Goal: Use online tool/utility: Utilize a website feature to perform a specific function

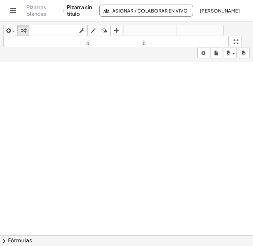
click at [60, 95] on div at bounding box center [126, 248] width 253 height 373
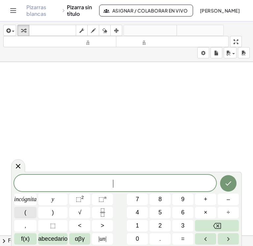
click at [26, 209] on button "(" at bounding box center [25, 213] width 22 height 12
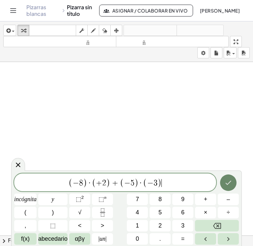
click at [229, 182] on icon "Hecho" at bounding box center [228, 183] width 6 height 4
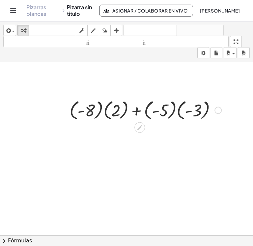
click at [106, 113] on div at bounding box center [145, 110] width 158 height 24
click at [106, 113] on div at bounding box center [145, 110] width 142 height 24
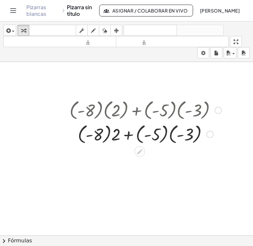
click at [109, 139] on div at bounding box center [145, 134] width 158 height 24
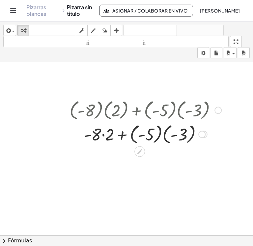
click at [104, 139] on div at bounding box center [145, 134] width 158 height 24
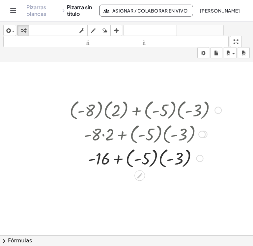
click at [159, 162] on div at bounding box center [145, 158] width 158 height 24
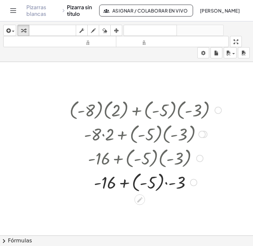
click at [167, 184] on div at bounding box center [145, 182] width 158 height 24
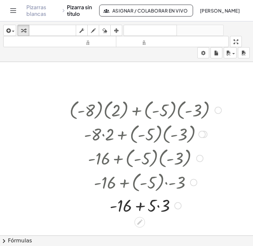
click at [157, 207] on div at bounding box center [145, 205] width 158 height 22
click at [144, 208] on div at bounding box center [145, 205] width 158 height 22
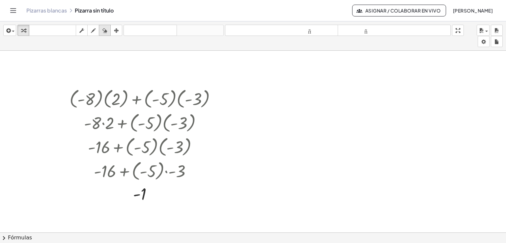
click at [104, 29] on icon "button" at bounding box center [104, 31] width 5 height 8
click at [143, 194] on div at bounding box center [253, 237] width 506 height 373
click at [156, 129] on div at bounding box center [253, 237] width 506 height 373
click at [145, 196] on div at bounding box center [253, 237] width 506 height 373
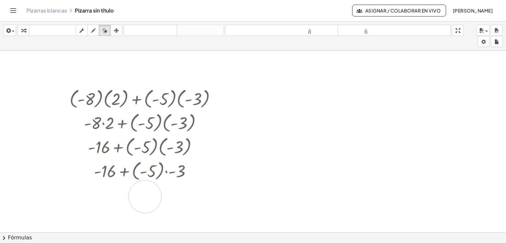
click at [145, 196] on div at bounding box center [253, 237] width 506 height 373
click at [186, 174] on div at bounding box center [253, 237] width 506 height 373
drag, startPoint x: 141, startPoint y: 198, endPoint x: 141, endPoint y: 171, distance: 27.0
click at [141, 171] on div at bounding box center [253, 237] width 506 height 373
click at [198, 109] on div at bounding box center [253, 237] width 506 height 373
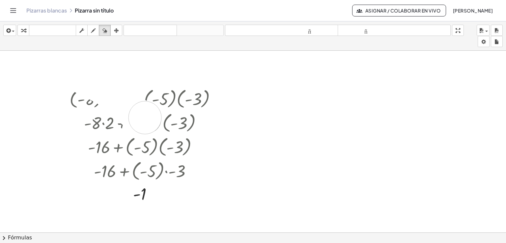
drag, startPoint x: 78, startPoint y: 71, endPoint x: 145, endPoint y: 117, distance: 81.7
click at [145, 117] on div at bounding box center [253, 237] width 506 height 373
click at [138, 195] on div at bounding box center [253, 237] width 506 height 373
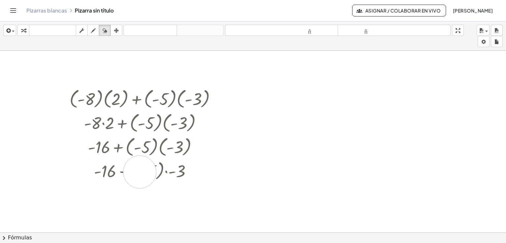
drag, startPoint x: 138, startPoint y: 195, endPoint x: 140, endPoint y: 168, distance: 27.4
click at [140, 169] on div at bounding box center [253, 237] width 506 height 373
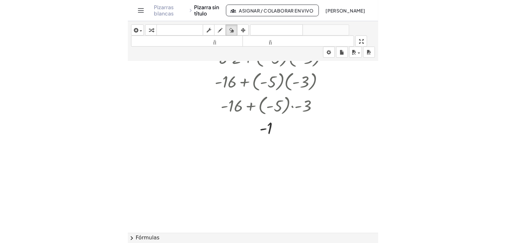
scroll to position [99, 0]
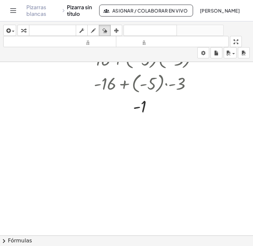
click at [111, 135] on div at bounding box center [126, 149] width 253 height 373
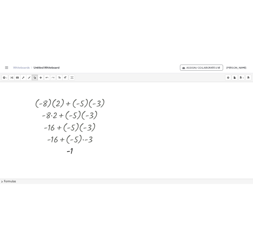
scroll to position [0, 0]
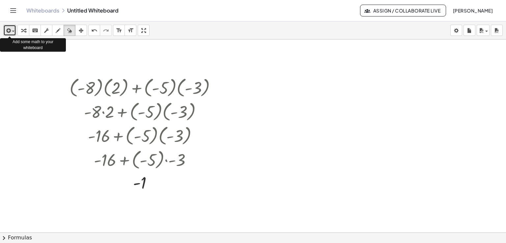
click at [12, 31] on span "button" at bounding box center [13, 31] width 3 height 1
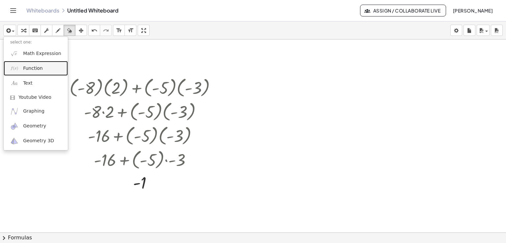
click at [26, 65] on span "Function" at bounding box center [33, 68] width 20 height 7
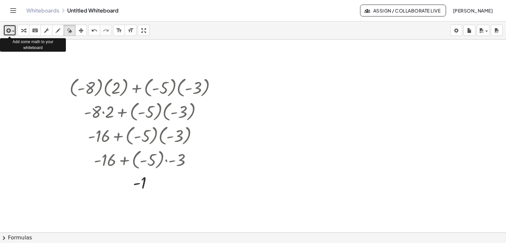
click at [14, 29] on div "button" at bounding box center [10, 30] width 10 height 8
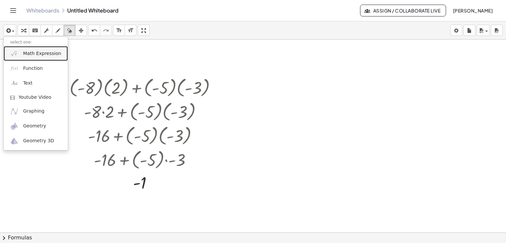
click at [36, 54] on span "Math Expression" at bounding box center [42, 53] width 38 height 7
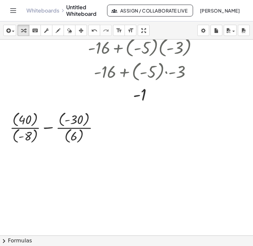
scroll to position [99, 0]
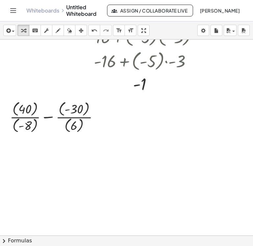
click at [25, 179] on div at bounding box center [126, 136] width 253 height 391
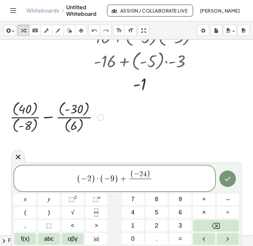
click at [25, 116] on div at bounding box center [57, 117] width 101 height 36
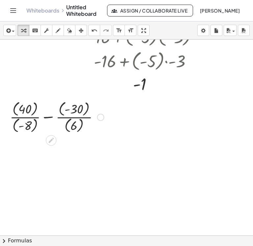
click at [21, 116] on div at bounding box center [57, 117] width 101 height 36
click at [30, 117] on div at bounding box center [57, 117] width 101 height 36
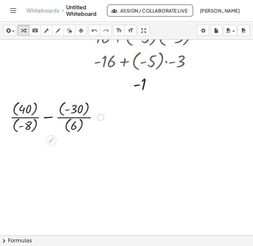
click at [28, 126] on div at bounding box center [57, 117] width 101 height 36
click at [28, 126] on div at bounding box center [57, 117] width 100 height 36
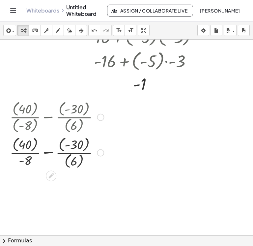
click at [22, 153] on div at bounding box center [57, 152] width 101 height 36
click at [24, 147] on div at bounding box center [57, 152] width 101 height 36
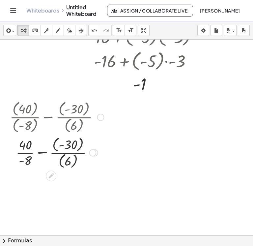
click at [23, 152] on div at bounding box center [57, 152] width 101 height 36
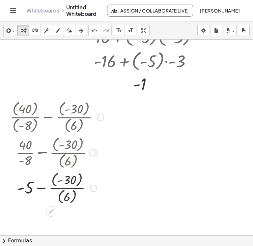
click at [65, 196] on div at bounding box center [57, 188] width 101 height 36
click at [68, 182] on div at bounding box center [57, 187] width 101 height 34
click at [67, 189] on div at bounding box center [57, 187] width 101 height 33
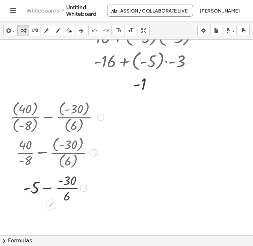
click at [67, 189] on div at bounding box center [57, 187] width 101 height 22
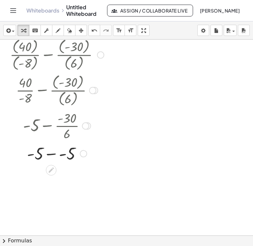
scroll to position [196, 0]
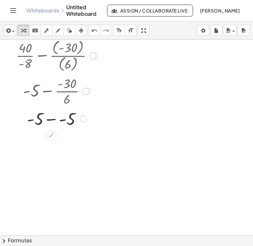
click at [57, 121] on div at bounding box center [57, 118] width 101 height 22
click at [79, 143] on div at bounding box center [79, 141] width 7 height 7
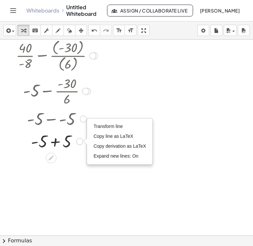
drag, startPoint x: 45, startPoint y: 157, endPoint x: 51, endPoint y: 147, distance: 11.8
click at [51, 141] on div "+ - 5 5 + Transform line Copy line as LaTeX Copy derivation as LaTeX Expand new…" at bounding box center [51, 141] width 0 height 0
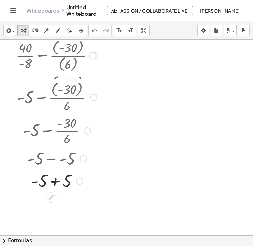
drag, startPoint x: 82, startPoint y: 139, endPoint x: 81, endPoint y: 178, distance: 38.5
click at [81, 178] on div "Transform line Copy line as LaTeX Copy derivation as LaTeX Expand new lines: On" at bounding box center [79, 180] width 7 height 7
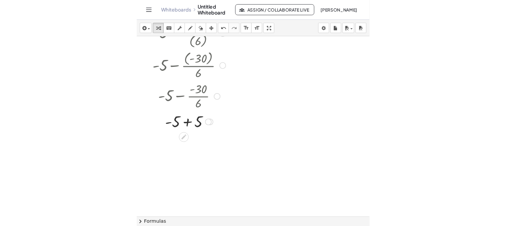
scroll to position [262, 0]
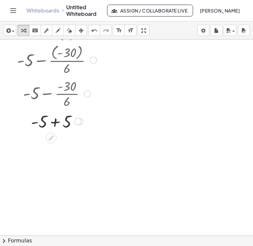
click at [78, 125] on div at bounding box center [77, 121] width 7 height 7
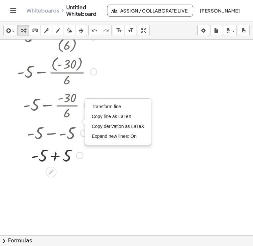
drag, startPoint x: 79, startPoint y: 120, endPoint x: 82, endPoint y: 156, distance: 36.4
click at [51, 155] on div "+ - 5 5 + Transform line Copy line as LaTeX Copy derivation as LaTeX Expand new…" at bounding box center [51, 155] width 0 height 0
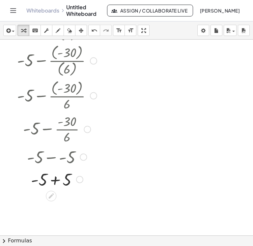
drag, startPoint x: 74, startPoint y: 156, endPoint x: 79, endPoint y: 184, distance: 28.8
click at [51, 179] on div "+ - 5 5 + Transform line Copy line as LaTeX Copy derivation as LaTeX Expand new…" at bounding box center [51, 179] width 0 height 0
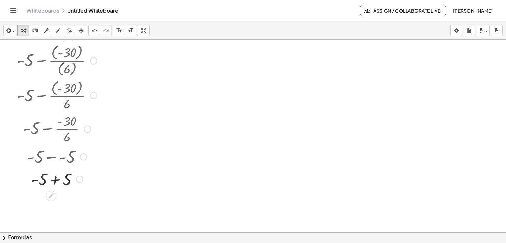
click at [57, 182] on div at bounding box center [57, 178] width 101 height 22
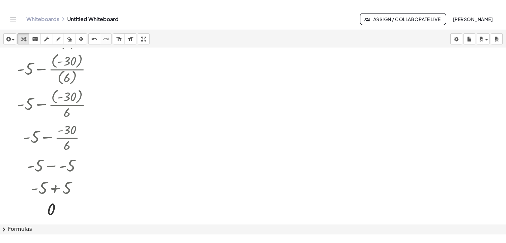
scroll to position [295, 0]
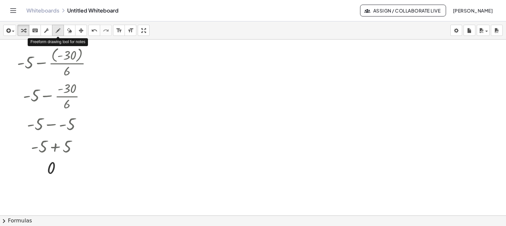
click at [60, 29] on icon "button" at bounding box center [58, 31] width 5 height 8
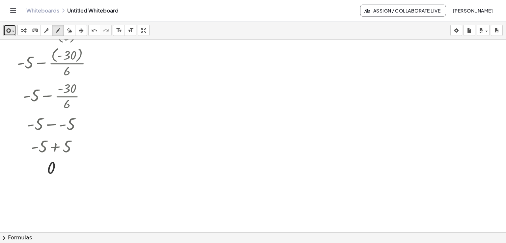
click at [11, 29] on span "button" at bounding box center [11, 31] width 1 height 5
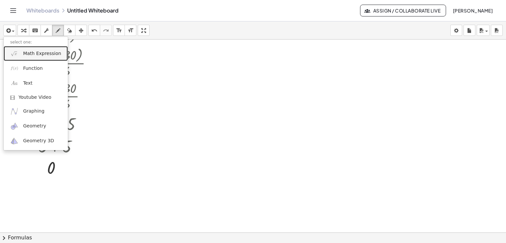
click at [30, 55] on span "Math Expression" at bounding box center [42, 53] width 38 height 7
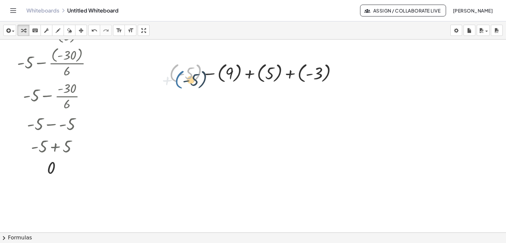
drag, startPoint x: 171, startPoint y: 65, endPoint x: 177, endPoint y: 71, distance: 8.4
click at [177, 71] on div at bounding box center [256, 73] width 180 height 24
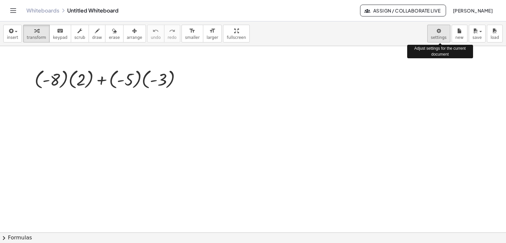
click at [437, 33] on body "Graspable Math Activities Get Started Activity Bank Assigned Work Classes White…" at bounding box center [253, 121] width 506 height 243
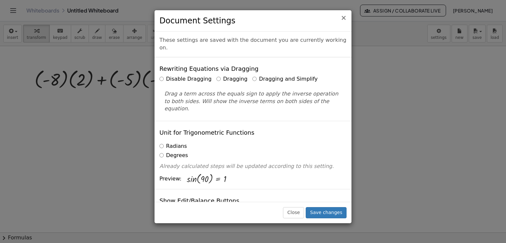
click at [345, 18] on span "×" at bounding box center [344, 18] width 6 height 8
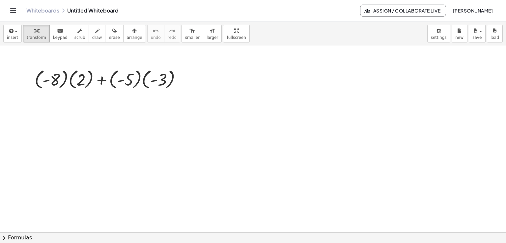
click at [392, 11] on span "Assign / Collaborate Live" at bounding box center [403, 11] width 75 height 6
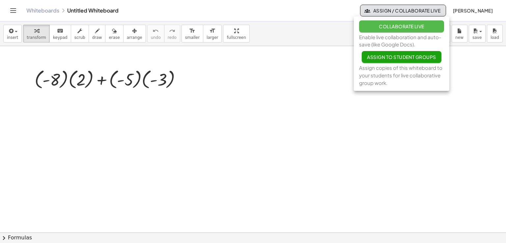
click at [403, 24] on span "Collaborate Live" at bounding box center [401, 26] width 45 height 6
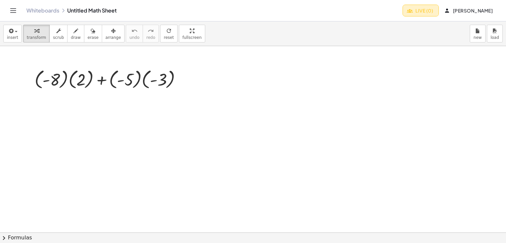
click at [416, 11] on span "Live (0)" at bounding box center [420, 11] width 25 height 6
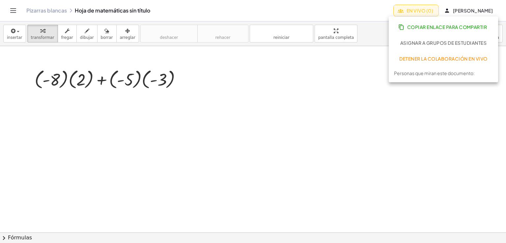
click at [414, 107] on div at bounding box center [253, 232] width 506 height 373
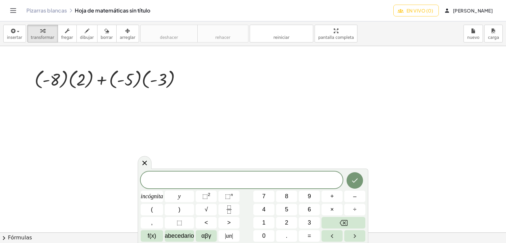
click at [414, 7] on button "En vivo (0)" at bounding box center [415, 11] width 45 height 12
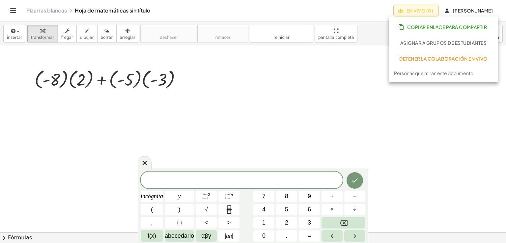
click at [415, 27] on font "Copiar enlace para compartir" at bounding box center [447, 27] width 80 height 6
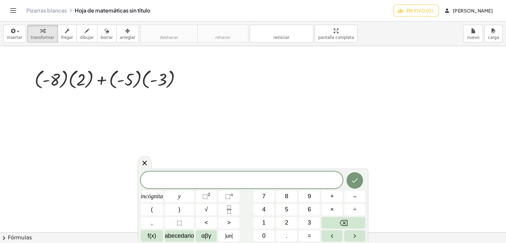
click at [437, 148] on div at bounding box center [253, 232] width 506 height 373
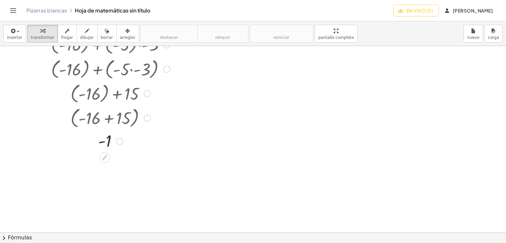
scroll to position [186, 0]
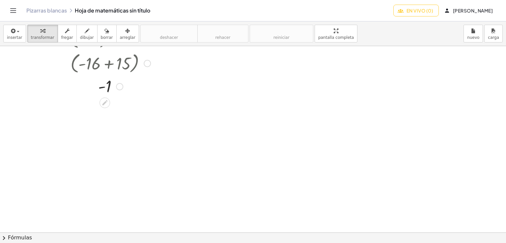
click at [59, 160] on div at bounding box center [253, 140] width 506 height 560
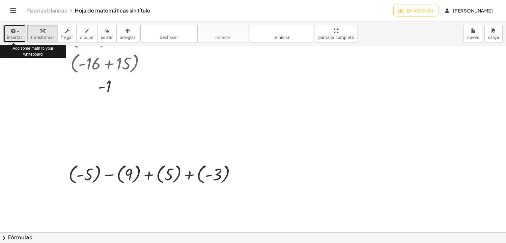
click at [21, 33] on button "insertar" at bounding box center [14, 34] width 23 height 18
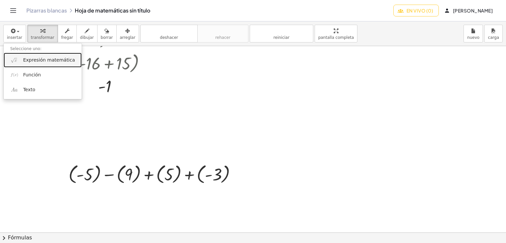
click at [26, 60] on font "Expresión matemática" at bounding box center [49, 59] width 52 height 5
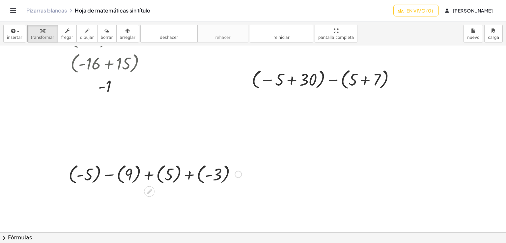
click at [108, 176] on div at bounding box center [155, 174] width 180 height 24
click at [108, 176] on div at bounding box center [154, 174] width 163 height 24
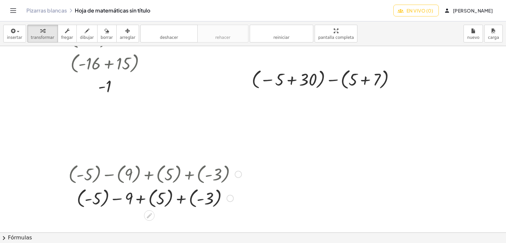
click at [113, 200] on div at bounding box center [155, 198] width 180 height 24
drag, startPoint x: 124, startPoint y: 200, endPoint x: 115, endPoint y: 199, distance: 9.7
click at [113, 200] on div at bounding box center [155, 198] width 180 height 24
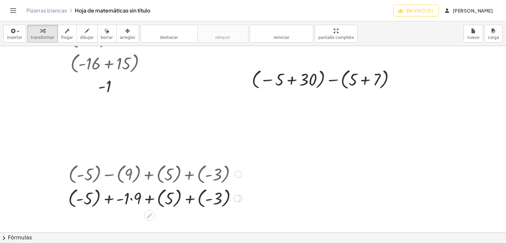
click at [109, 199] on div at bounding box center [155, 198] width 181 height 24
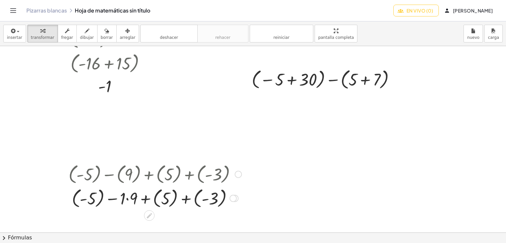
click at [110, 200] on div at bounding box center [155, 198] width 180 height 24
click at [127, 199] on div at bounding box center [155, 198] width 180 height 24
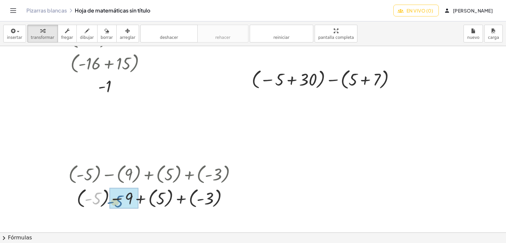
drag, startPoint x: 93, startPoint y: 199, endPoint x: 115, endPoint y: 202, distance: 23.0
click at [118, 200] on div at bounding box center [155, 198] width 180 height 24
drag, startPoint x: 129, startPoint y: 196, endPoint x: 100, endPoint y: 193, distance: 28.9
click at [100, 193] on div at bounding box center [155, 198] width 180 height 24
click at [182, 201] on div at bounding box center [155, 197] width 180 height 25
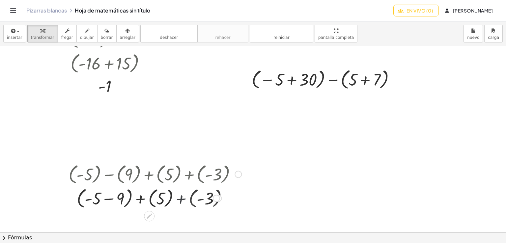
click at [182, 201] on div at bounding box center [155, 197] width 180 height 25
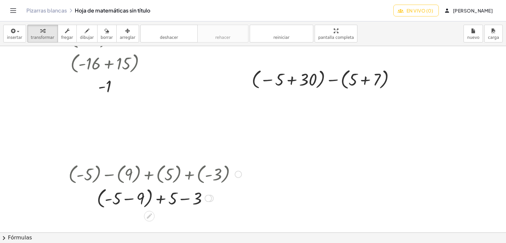
click at [181, 200] on div at bounding box center [155, 197] width 180 height 25
click at [144, 200] on div at bounding box center [155, 197] width 180 height 25
click at [165, 201] on div at bounding box center [155, 198] width 180 height 24
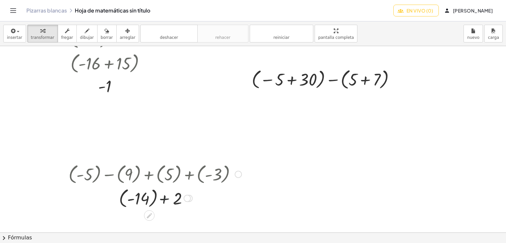
click at [165, 201] on div at bounding box center [155, 198] width 180 height 24
drag, startPoint x: 176, startPoint y: 201, endPoint x: 153, endPoint y: 199, distance: 23.4
click at [153, 199] on div at bounding box center [155, 198] width 180 height 24
click at [154, 199] on div at bounding box center [155, 197] width 180 height 25
click at [154, 199] on div at bounding box center [155, 198] width 180 height 22
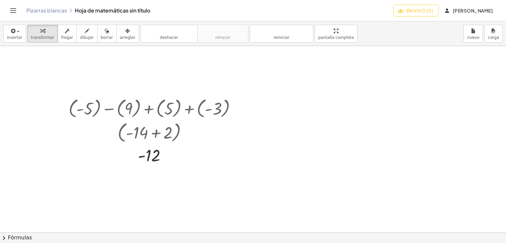
scroll to position [219, 0]
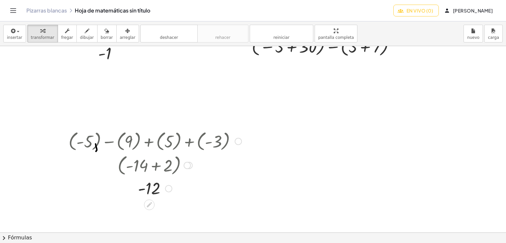
click at [186, 165] on div at bounding box center [186, 165] width 7 height 7
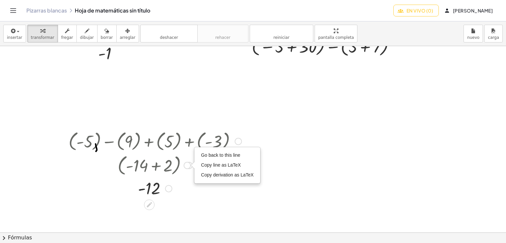
click at [186, 165] on div "Go back to this line Copy line as LaTeX Copy derivation as LaTeX" at bounding box center [186, 165] width 7 height 7
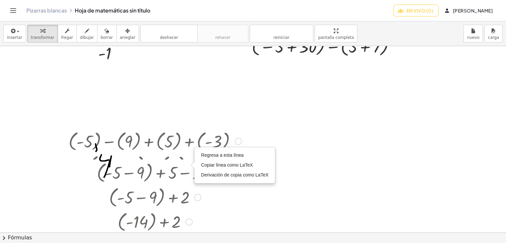
drag, startPoint x: 186, startPoint y: 165, endPoint x: 178, endPoint y: 256, distance: 91.0
click at [178, 243] on html "Actividades matemáticas fáciles de comprender Empezar Banco de actividades Trab…" at bounding box center [253, 121] width 506 height 243
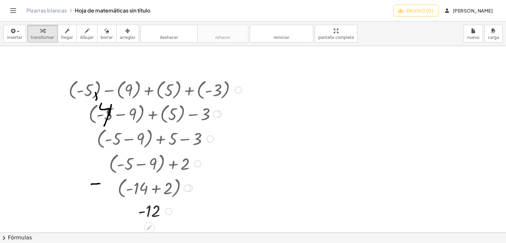
scroll to position [285, 0]
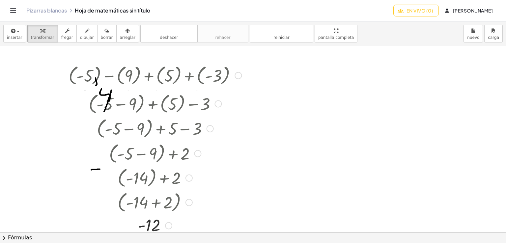
drag, startPoint x: 169, startPoint y: 199, endPoint x: 170, endPoint y: 234, distance: 34.6
click at [170, 234] on div "insertar Seleccione uno: Expresión matemática Función Texto transformar fregar …" at bounding box center [253, 132] width 506 height 222
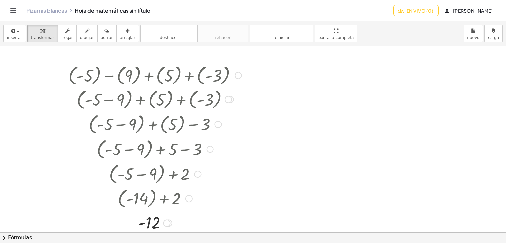
scroll to position [318, 0]
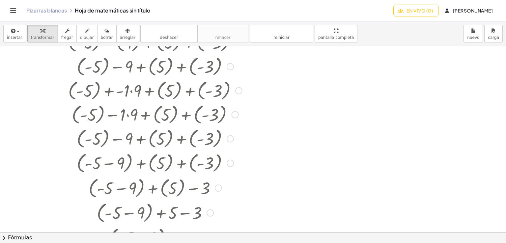
drag, startPoint x: 228, startPoint y: 68, endPoint x: 220, endPoint y: 192, distance: 124.8
click at [150, 42] on div "+ ( - 5 ) − ( 9 ) + ( 5 ) + ( - 3 ) + ( - 5 ) − 9 + ( 5 ) + ( - 3 ) + ( - 5 ) +…" at bounding box center [150, 42] width 0 height 0
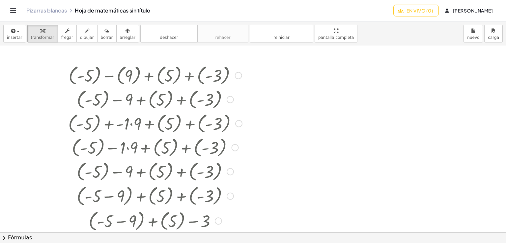
click at [130, 123] on div at bounding box center [155, 123] width 181 height 24
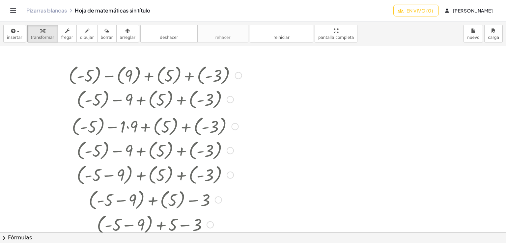
drag, startPoint x: 234, startPoint y: 148, endPoint x: 239, endPoint y: 124, distance: 24.1
click at [150, 126] on div "+ ( - 5 ) − · 1 · 9 + ( 5 ) + ( - 3 )" at bounding box center [150, 126] width 0 height 0
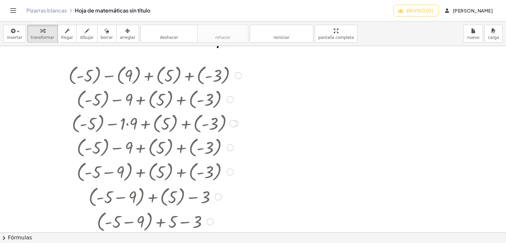
click at [234, 125] on div at bounding box center [233, 123] width 7 height 7
drag, startPoint x: 233, startPoint y: 101, endPoint x: 235, endPoint y: 122, distance: 21.2
click at [149, 75] on div "+ ( - 5 ) − ( 9 ) + ( 5 ) + ( - 3 ) + ( - 5 ) − 9 + ( 5 ) + ( - 3 ) + ( - 5 ) +…" at bounding box center [149, 75] width 0 height 0
click at [101, 33] on div "button" at bounding box center [107, 31] width 12 height 8
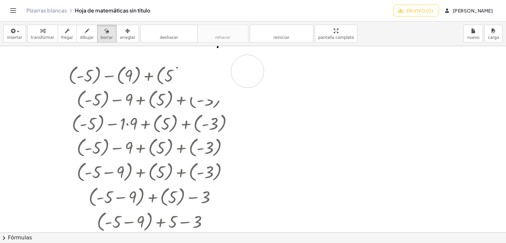
drag, startPoint x: 198, startPoint y: 56, endPoint x: 247, endPoint y: 71, distance: 52.0
click at [247, 71] on div at bounding box center [253, 47] width 506 height 573
drag, startPoint x: 306, startPoint y: 70, endPoint x: 397, endPoint y: 87, distance: 92.6
click at [397, 87] on div at bounding box center [253, 47] width 506 height 573
click at [85, 34] on icon "button" at bounding box center [87, 31] width 5 height 8
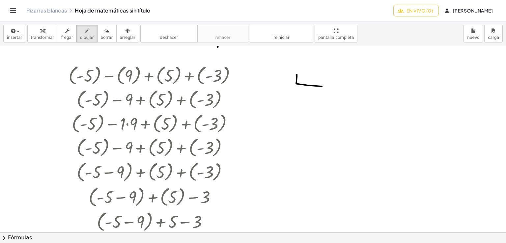
drag, startPoint x: 297, startPoint y: 74, endPoint x: 322, endPoint y: 86, distance: 27.7
click at [322, 86] on div at bounding box center [253, 47] width 506 height 573
drag, startPoint x: 292, startPoint y: 73, endPoint x: 325, endPoint y: 77, distance: 33.5
click at [325, 77] on div at bounding box center [253, 47] width 506 height 573
click at [104, 34] on icon "button" at bounding box center [106, 31] width 5 height 8
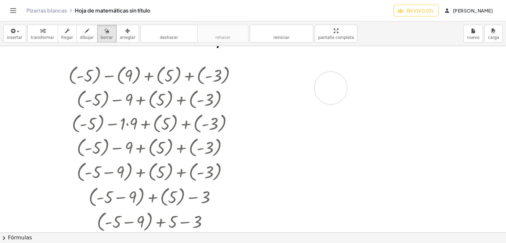
drag, startPoint x: 298, startPoint y: 70, endPoint x: 456, endPoint y: 90, distance: 159.1
click at [332, 87] on div at bounding box center [253, 47] width 506 height 573
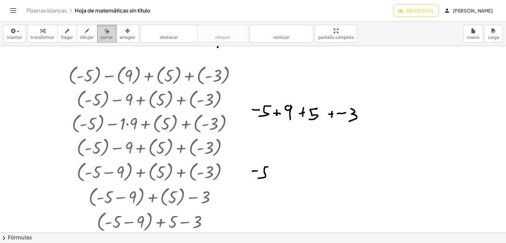
click at [104, 33] on icon "button" at bounding box center [106, 31] width 5 height 8
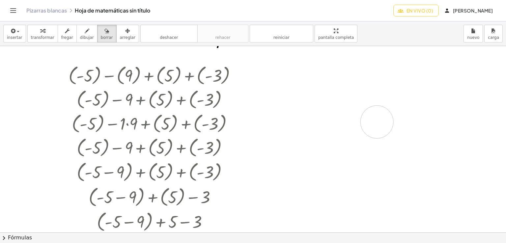
drag, startPoint x: 261, startPoint y: 97, endPoint x: 377, endPoint y: 122, distance: 118.6
click at [377, 122] on div at bounding box center [253, 47] width 506 height 573
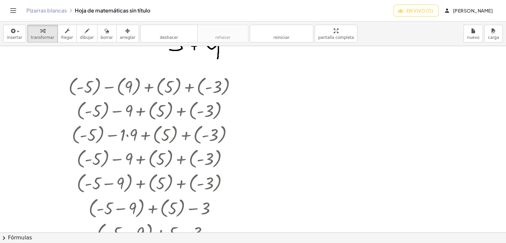
scroll to position [264, 0]
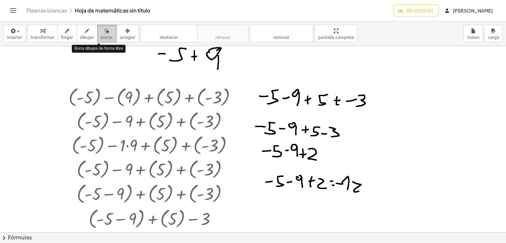
click at [101, 32] on div "button" at bounding box center [107, 31] width 12 height 8
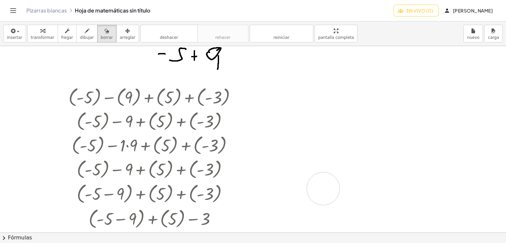
drag, startPoint x: 264, startPoint y: 99, endPoint x: 398, endPoint y: 133, distance: 138.7
click at [323, 190] on div at bounding box center [253, 69] width 506 height 573
drag, startPoint x: 179, startPoint y: 57, endPoint x: 224, endPoint y: 60, distance: 44.9
click at [221, 60] on div at bounding box center [253, 69] width 506 height 573
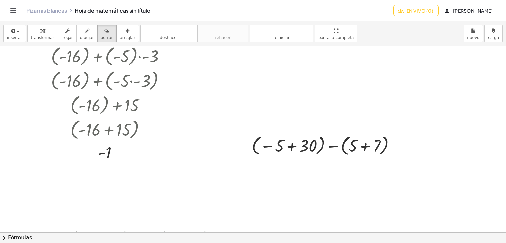
scroll to position [132, 0]
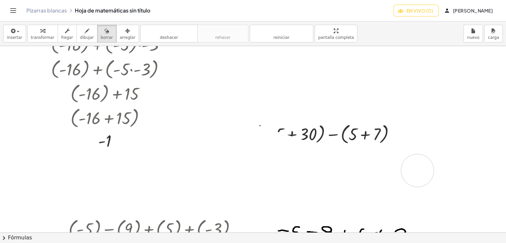
drag, startPoint x: 247, startPoint y: 139, endPoint x: 417, endPoint y: 170, distance: 173.2
click at [417, 170] on div at bounding box center [253, 200] width 506 height 573
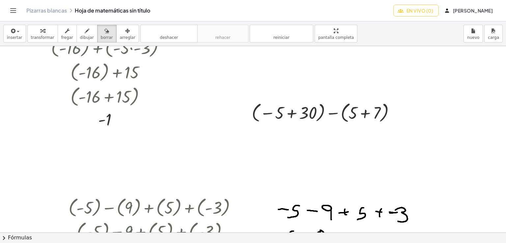
scroll to position [165, 0]
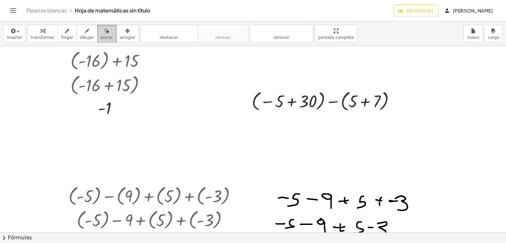
click at [101, 33] on div "button" at bounding box center [107, 31] width 12 height 8
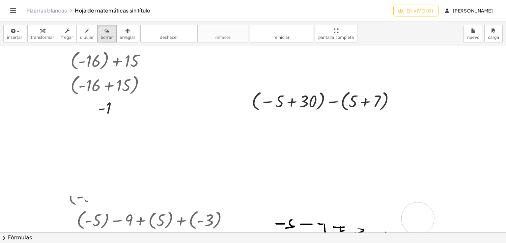
drag, startPoint x: 65, startPoint y: 179, endPoint x: 423, endPoint y: 215, distance: 359.9
click at [427, 218] on div at bounding box center [253, 167] width 506 height 573
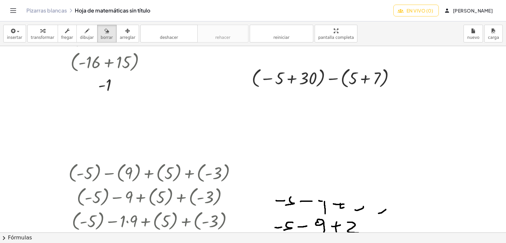
scroll to position [198, 0]
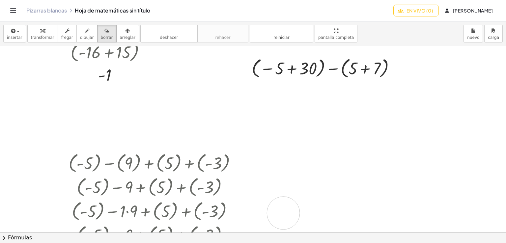
drag, startPoint x: 257, startPoint y: 178, endPoint x: 285, endPoint y: 213, distance: 45.0
click at [283, 214] on div at bounding box center [253, 134] width 506 height 573
drag, startPoint x: 108, startPoint y: 158, endPoint x: 111, endPoint y: 172, distance: 14.1
click at [108, 158] on div at bounding box center [253, 134] width 506 height 573
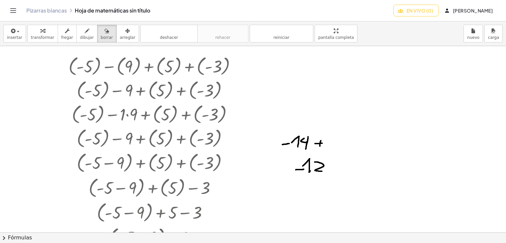
scroll to position [296, 0]
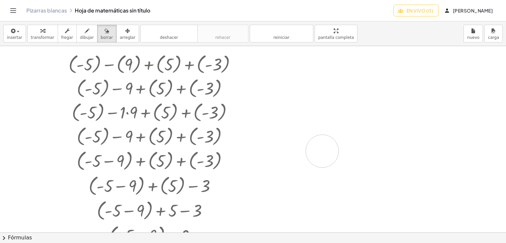
drag, startPoint x: 299, startPoint y: 125, endPoint x: 296, endPoint y: 158, distance: 33.4
click at [321, 152] on div at bounding box center [253, 36] width 506 height 573
click at [125, 34] on icon "button" at bounding box center [127, 31] width 5 height 8
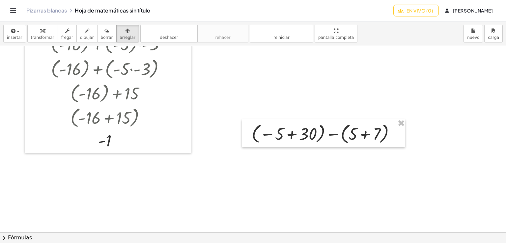
scroll to position [132, 0]
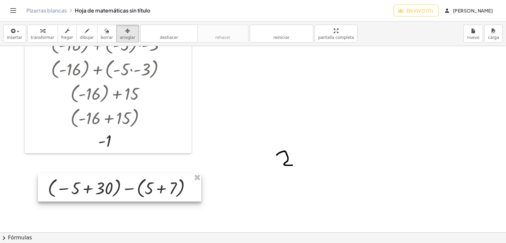
drag, startPoint x: 270, startPoint y: 126, endPoint x: 67, endPoint y: 180, distance: 210.9
click at [67, 180] on div at bounding box center [119, 188] width 163 height 28
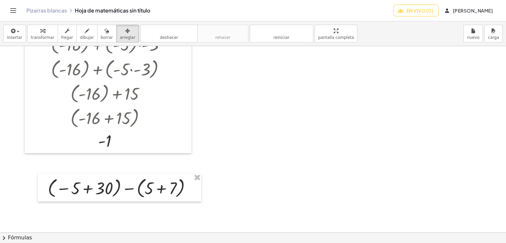
click at [274, 204] on div at bounding box center [253, 200] width 506 height 573
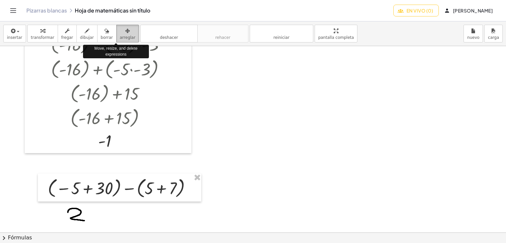
click at [126, 33] on button "arreglar" at bounding box center [127, 34] width 23 height 18
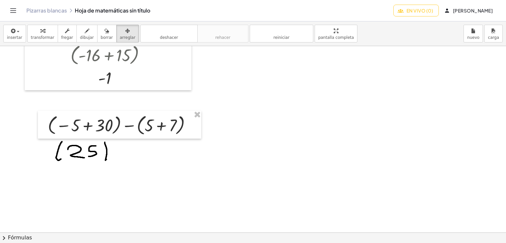
scroll to position [198, 0]
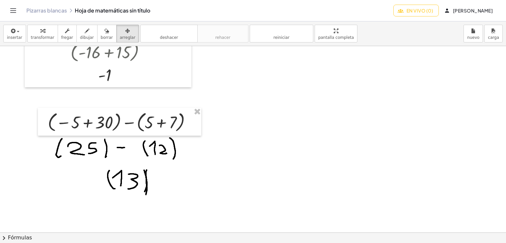
click at [270, 124] on div at bounding box center [253, 134] width 506 height 573
drag, startPoint x: 324, startPoint y: 37, endPoint x: 324, endPoint y: 66, distance: 28.7
click at [324, 66] on div "insertar Seleccione uno: Expresión matemática Función Texto transformar fregar …" at bounding box center [253, 132] width 506 height 222
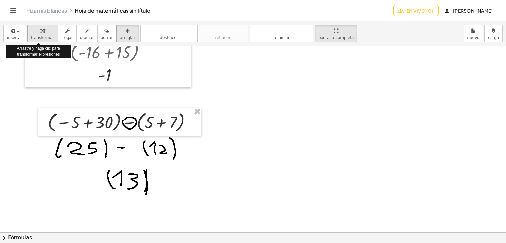
click at [34, 35] on font "transformar" at bounding box center [42, 37] width 23 height 5
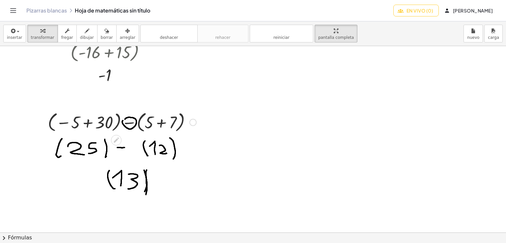
click at [125, 117] on div at bounding box center [121, 121] width 155 height 25
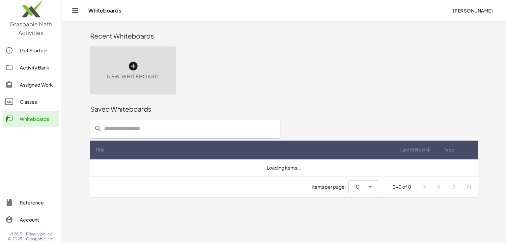
click at [129, 66] on icon at bounding box center [133, 66] width 11 height 11
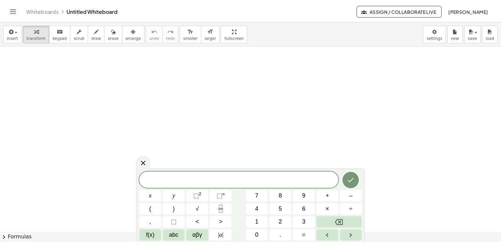
scroll to position [33, 0]
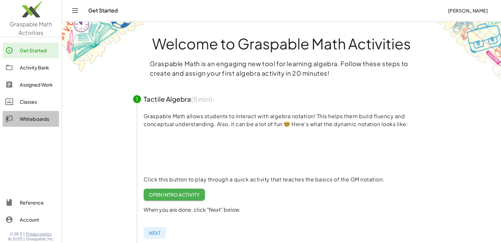
click at [27, 118] on div "Whiteboards" at bounding box center [38, 119] width 37 height 8
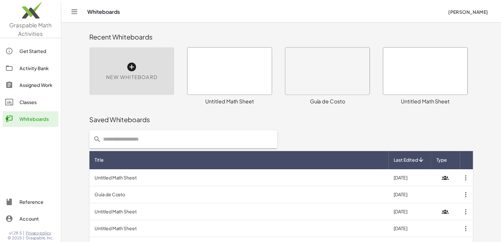
scroll to position [33, 0]
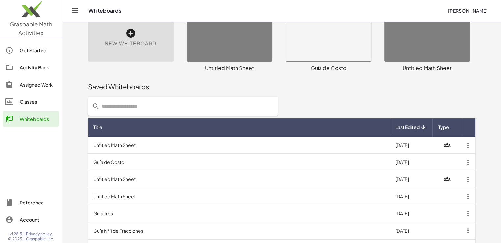
click at [153, 147] on td "Untitled Math Sheet" at bounding box center [239, 145] width 302 height 17
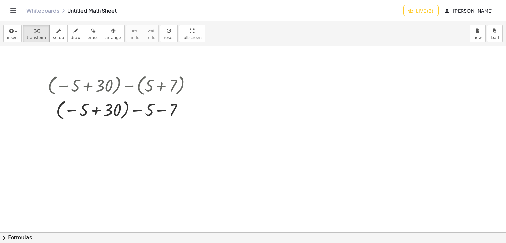
scroll to position [219, 0]
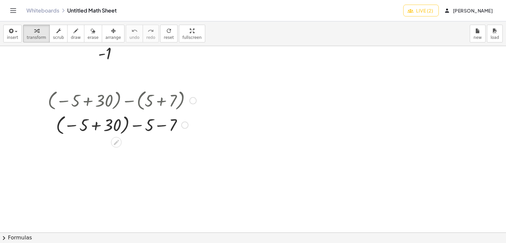
click at [96, 127] on div at bounding box center [121, 124] width 155 height 24
click at [96, 127] on div at bounding box center [121, 124] width 155 height 22
click at [132, 149] on div at bounding box center [121, 147] width 155 height 22
click at [116, 148] on div at bounding box center [121, 147] width 155 height 22
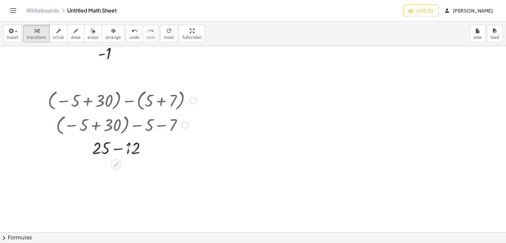
click at [116, 148] on div at bounding box center [121, 148] width 155 height 22
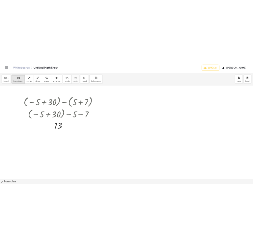
scroll to position [252, 0]
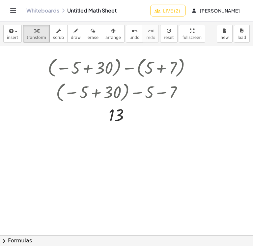
click at [79, 141] on div at bounding box center [126, 74] width 253 height 560
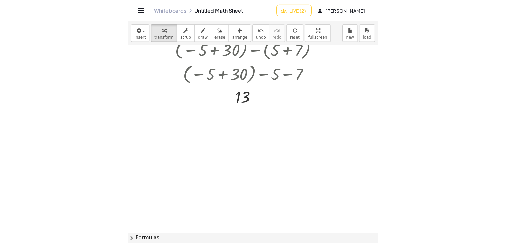
scroll to position [285, 0]
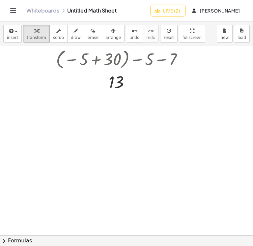
click at [49, 128] on div at bounding box center [126, 41] width 253 height 560
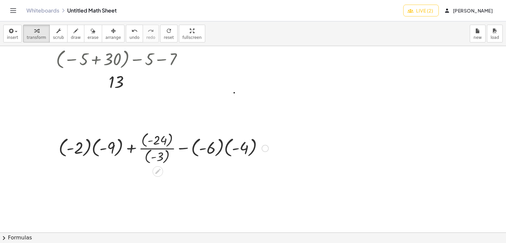
click at [223, 153] on div at bounding box center [163, 148] width 216 height 36
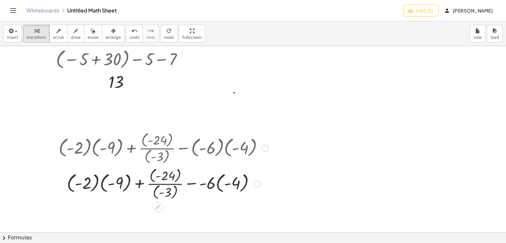
click at [217, 189] on div at bounding box center [163, 183] width 216 height 36
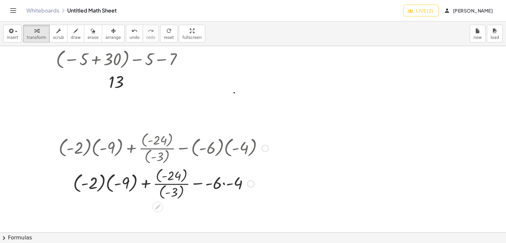
click at [223, 185] on div at bounding box center [163, 183] width 216 height 36
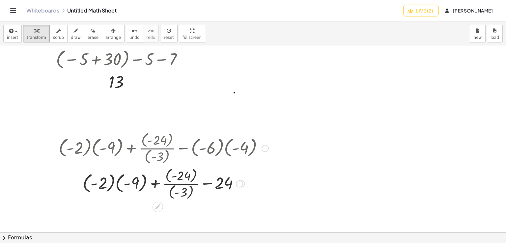
click at [181, 184] on div at bounding box center [163, 183] width 216 height 36
click at [175, 193] on div at bounding box center [163, 183] width 216 height 36
click at [117, 187] on div at bounding box center [163, 183] width 216 height 36
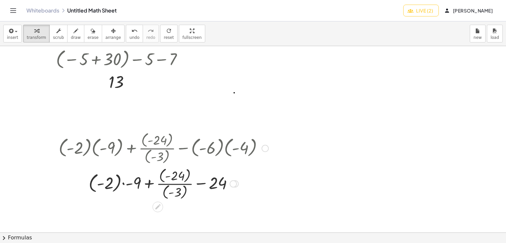
click at [123, 184] on div at bounding box center [163, 183] width 216 height 36
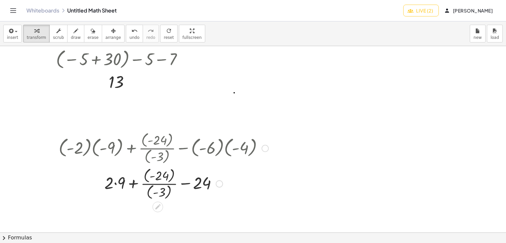
click at [115, 185] on div at bounding box center [163, 183] width 216 height 36
click at [157, 185] on div at bounding box center [163, 183] width 216 height 36
click at [157, 193] on div at bounding box center [163, 183] width 216 height 36
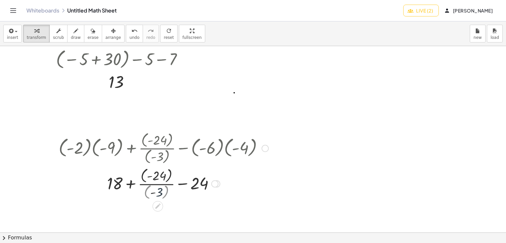
click at [156, 194] on div at bounding box center [163, 183] width 216 height 34
click at [155, 180] on div at bounding box center [163, 183] width 216 height 34
click at [158, 176] on div at bounding box center [163, 183] width 216 height 34
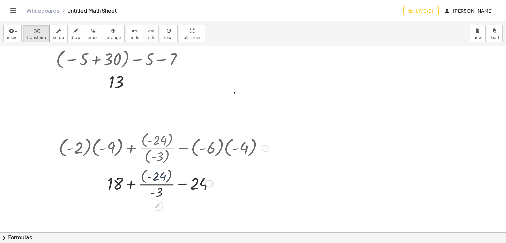
click at [158, 176] on div at bounding box center [163, 183] width 216 height 33
click at [153, 183] on div at bounding box center [163, 183] width 216 height 33
click at [153, 183] on div at bounding box center [163, 183] width 216 height 22
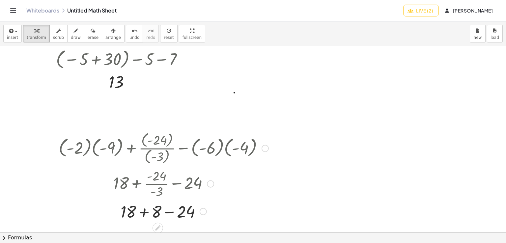
scroll to position [351, 0]
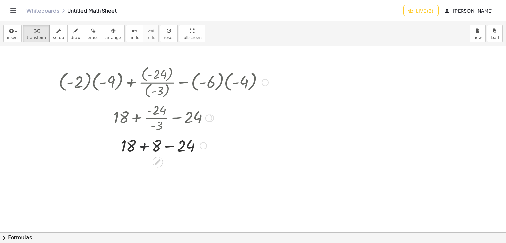
click at [145, 145] on div at bounding box center [163, 145] width 216 height 22
click at [157, 170] on div at bounding box center [163, 167] width 216 height 22
click at [157, 170] on div at bounding box center [163, 168] width 216 height 22
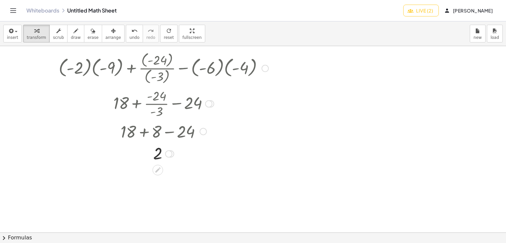
scroll to position [373, 0]
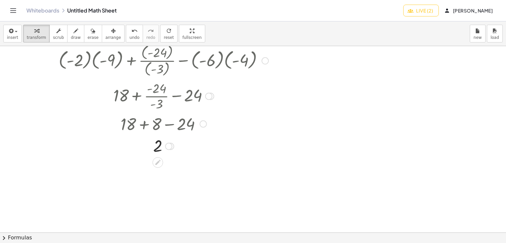
click at [210, 99] on div at bounding box center [208, 96] width 7 height 7
click at [207, 97] on div "Go back to this line Copy line as LaTeX Copy derivation as LaTeX" at bounding box center [208, 96] width 7 height 7
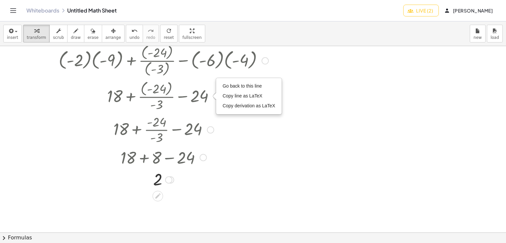
drag, startPoint x: 206, startPoint y: 97, endPoint x: 209, endPoint y: 132, distance: 35.4
click at [158, 130] on div "+ 18 + · - 24 · - 3 − 24 Go back to this line Copy line as LaTeX Copy derivatio…" at bounding box center [158, 130] width 0 height 0
drag, startPoint x: 212, startPoint y: 99, endPoint x: 216, endPoint y: 134, distance: 34.4
click at [158, 61] on div "+ · ( - 2 ) · ( - 9 ) + · ( - 24 ) · ( - 3 ) − · ( - 6 ) · ( - 4 ) + · ( - 2 ) …" at bounding box center [158, 61] width 0 height 0
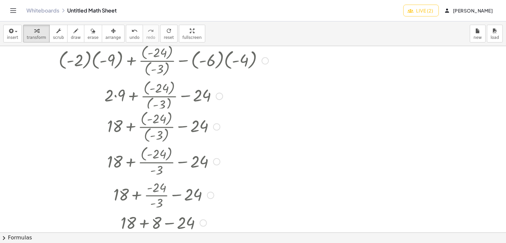
drag, startPoint x: 216, startPoint y: 96, endPoint x: 212, endPoint y: 165, distance: 69.3
click at [158, 162] on div "+ 18 + · ( - 24 ) · - 3 − 24" at bounding box center [158, 162] width 0 height 0
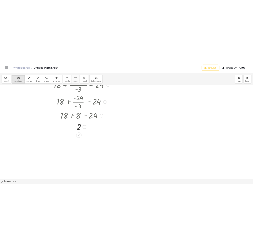
scroll to position [505, 0]
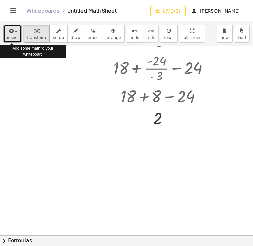
click at [14, 35] on span "insert" at bounding box center [12, 37] width 11 height 5
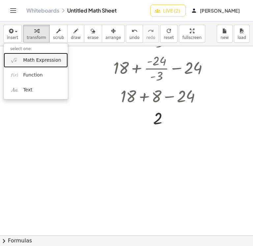
click at [25, 59] on span "Math Expression" at bounding box center [42, 60] width 38 height 7
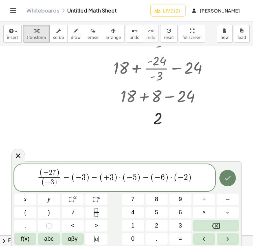
click at [227, 174] on icon "Done" at bounding box center [228, 178] width 8 height 8
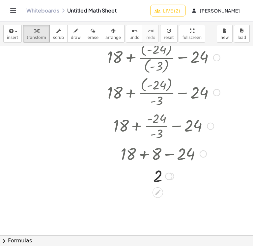
scroll to position [513, 0]
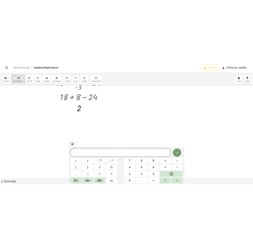
scroll to position [527, 0]
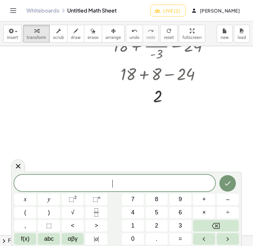
click at [163, 179] on span "​" at bounding box center [114, 183] width 201 height 9
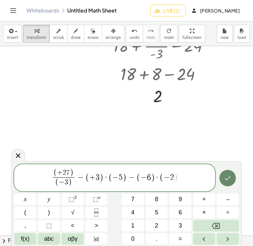
click at [227, 177] on icon "Done" at bounding box center [228, 178] width 8 height 8
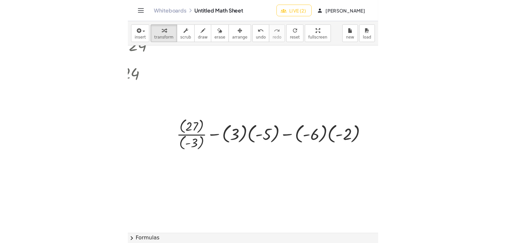
scroll to position [527, 188]
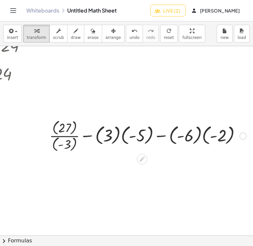
click at [66, 136] on div at bounding box center [148, 136] width 204 height 36
click at [199, 138] on div at bounding box center [148, 136] width 204 height 36
click at [199, 138] on div at bounding box center [147, 136] width 191 height 36
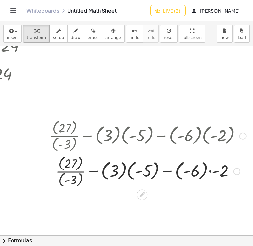
click at [205, 172] on div at bounding box center [148, 171] width 204 height 36
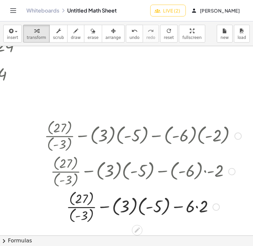
click at [139, 206] on div at bounding box center [143, 206] width 204 height 36
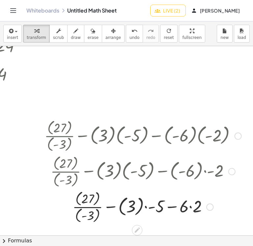
click at [134, 207] on div at bounding box center [143, 206] width 204 height 36
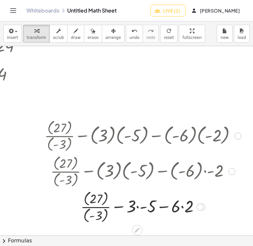
click at [138, 207] on div at bounding box center [143, 206] width 204 height 36
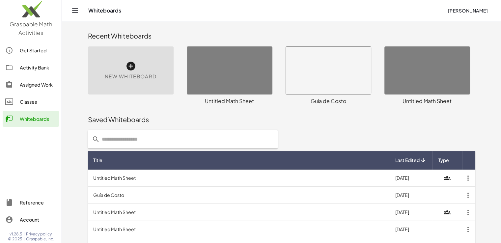
click at [245, 74] on div "Connecting to server..." at bounding box center [399, 165] width 425 height 237
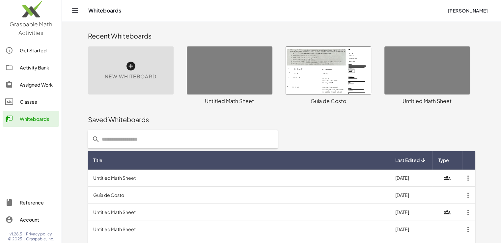
click at [233, 73] on div "Connecting to server..." at bounding box center [399, 165] width 425 height 237
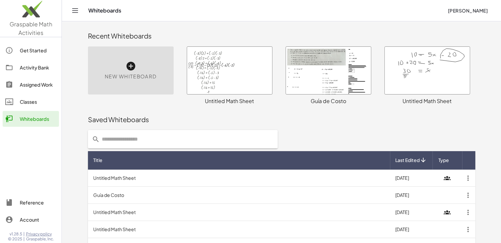
click at [229, 75] on div at bounding box center [229, 70] width 85 height 47
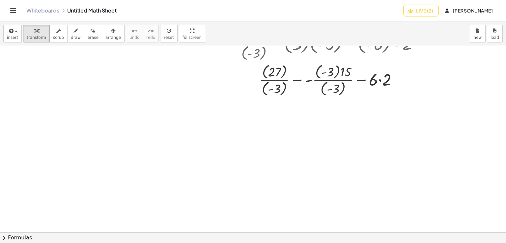
scroll to position [587, 0]
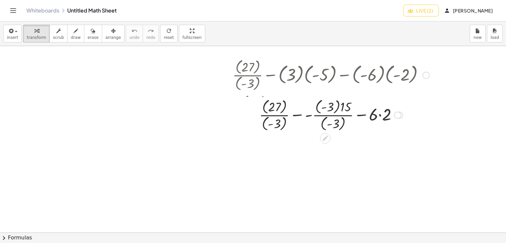
drag, startPoint x: 402, startPoint y: 145, endPoint x: 407, endPoint y: 110, distance: 35.3
click at [325, 115] on div "+ · ( 27 ) · ( - 3 ) − - · ( - 3 ) · 15 · ( - 3 ) − · 6 · 2" at bounding box center [325, 115] width 0 height 0
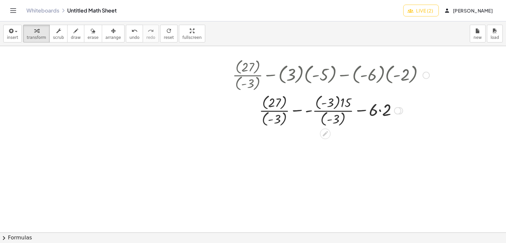
click at [400, 110] on div at bounding box center [397, 110] width 7 height 7
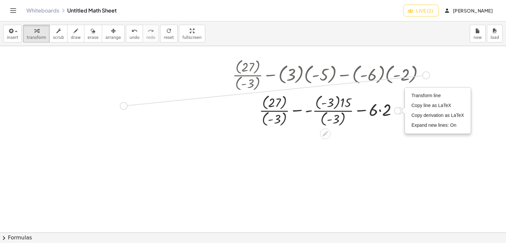
drag, startPoint x: 424, startPoint y: 74, endPoint x: 120, endPoint y: 103, distance: 306.1
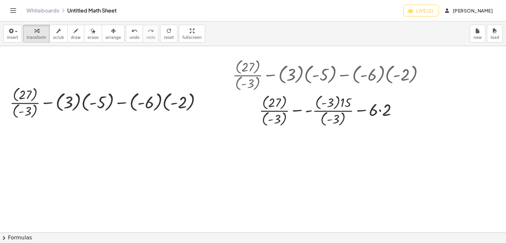
click at [20, 102] on div at bounding box center [109, 103] width 204 height 36
click at [22, 110] on div at bounding box center [109, 103] width 204 height 36
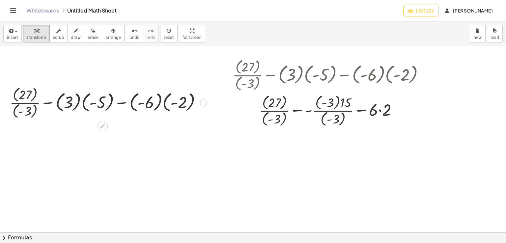
click at [26, 111] on div at bounding box center [109, 103] width 204 height 36
click at [26, 111] on div at bounding box center [108, 102] width 203 height 34
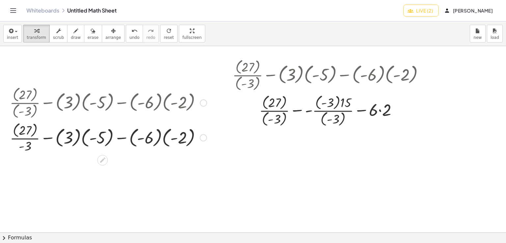
click at [26, 130] on div at bounding box center [109, 137] width 204 height 34
click at [26, 130] on div at bounding box center [109, 137] width 204 height 33
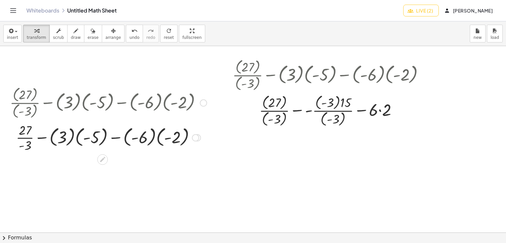
click at [24, 138] on div at bounding box center [109, 137] width 204 height 33
click at [24, 138] on div at bounding box center [109, 137] width 204 height 24
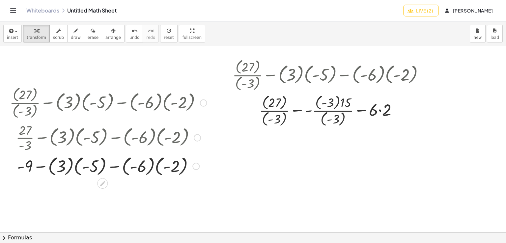
click at [74, 169] on div at bounding box center [109, 166] width 204 height 24
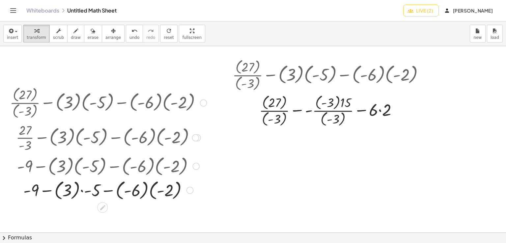
click at [81, 190] on div at bounding box center [109, 190] width 204 height 24
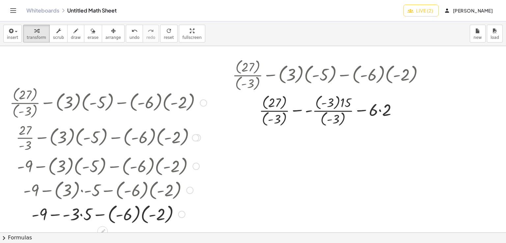
click at [80, 218] on div at bounding box center [109, 214] width 204 height 24
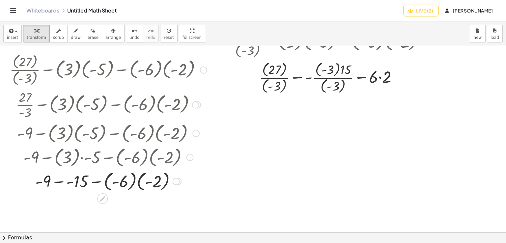
click at [136, 184] on div at bounding box center [109, 181] width 204 height 24
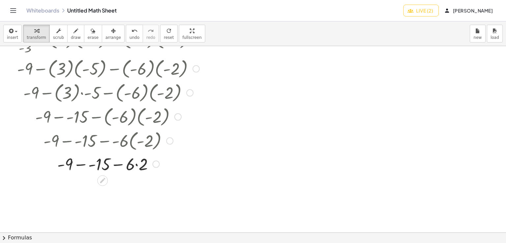
scroll to position [719, 0]
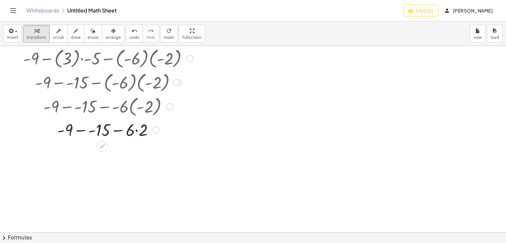
click at [136, 132] on div at bounding box center [109, 129] width 204 height 22
click at [123, 154] on div at bounding box center [109, 151] width 204 height 22
click at [119, 153] on div at bounding box center [109, 151] width 204 height 22
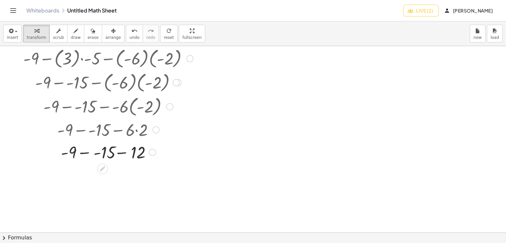
click at [119, 153] on div at bounding box center [109, 151] width 204 height 22
click at [88, 156] on div at bounding box center [109, 151] width 204 height 22
click at [89, 156] on div at bounding box center [109, 151] width 204 height 22
click at [120, 176] on div at bounding box center [109, 174] width 204 height 22
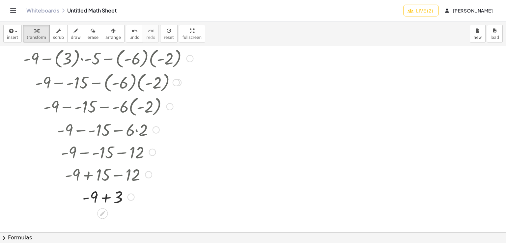
click at [106, 198] on div at bounding box center [109, 196] width 204 height 22
click at [106, 198] on div at bounding box center [109, 197] width 204 height 22
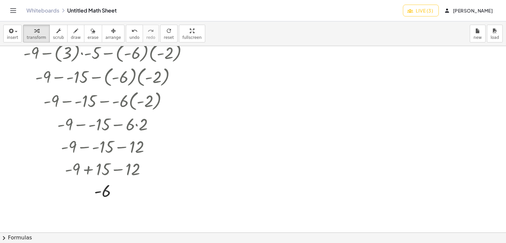
scroll to position [713, 0]
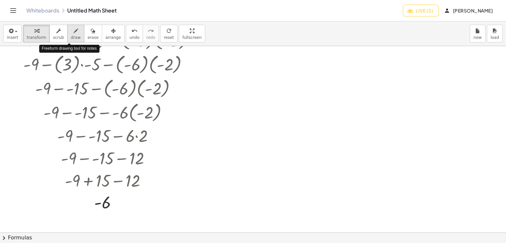
click at [71, 37] on span "draw" at bounding box center [76, 37] width 10 height 5
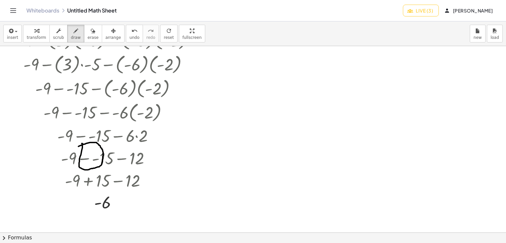
drag, startPoint x: 82, startPoint y: 143, endPoint x: 78, endPoint y: 146, distance: 4.4
drag, startPoint x: 93, startPoint y: 93, endPoint x: 90, endPoint y: 91, distance: 3.6
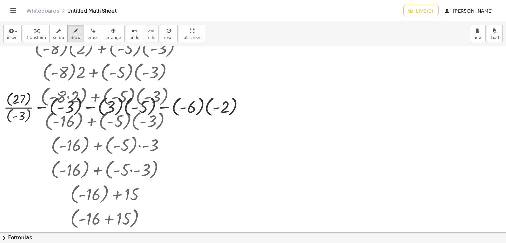
scroll to position [0, 0]
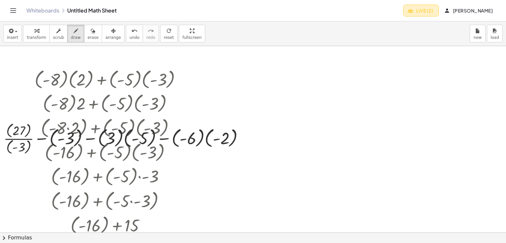
click at [414, 12] on span "Live (2)" at bounding box center [421, 11] width 24 height 6
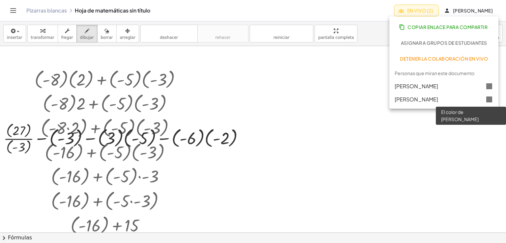
click at [492, 100] on icon at bounding box center [489, 100] width 8 height 8
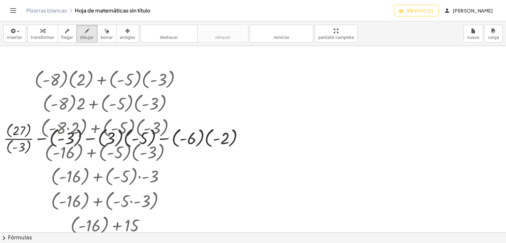
click at [426, 10] on font "En vivo (2)" at bounding box center [420, 11] width 26 height 6
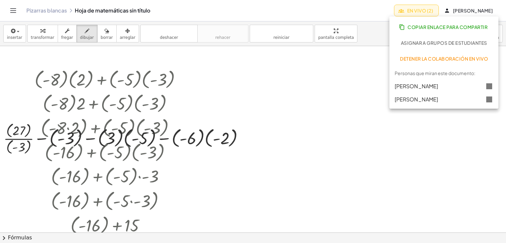
click at [435, 57] on font "Detener la colaboración en vivo" at bounding box center [444, 59] width 88 height 6
